Goal: Find specific page/section: Find specific page/section

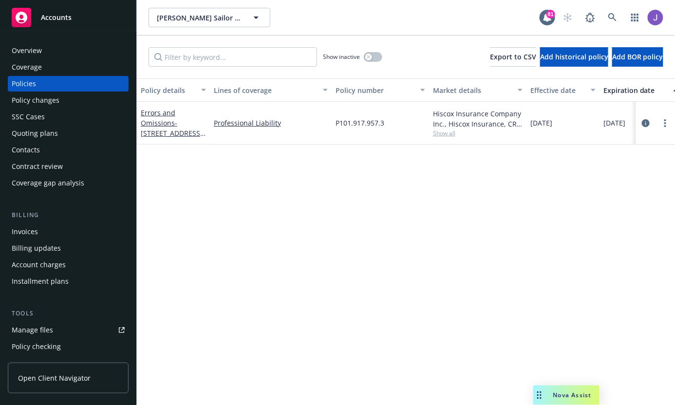
click at [88, 22] on div "Accounts" at bounding box center [68, 17] width 113 height 19
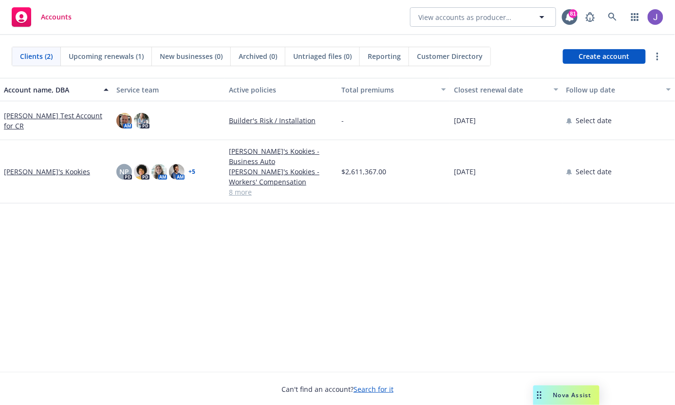
click at [444, 54] on span "Customer Directory" at bounding box center [450, 56] width 66 height 10
